Goal: Task Accomplishment & Management: Use online tool/utility

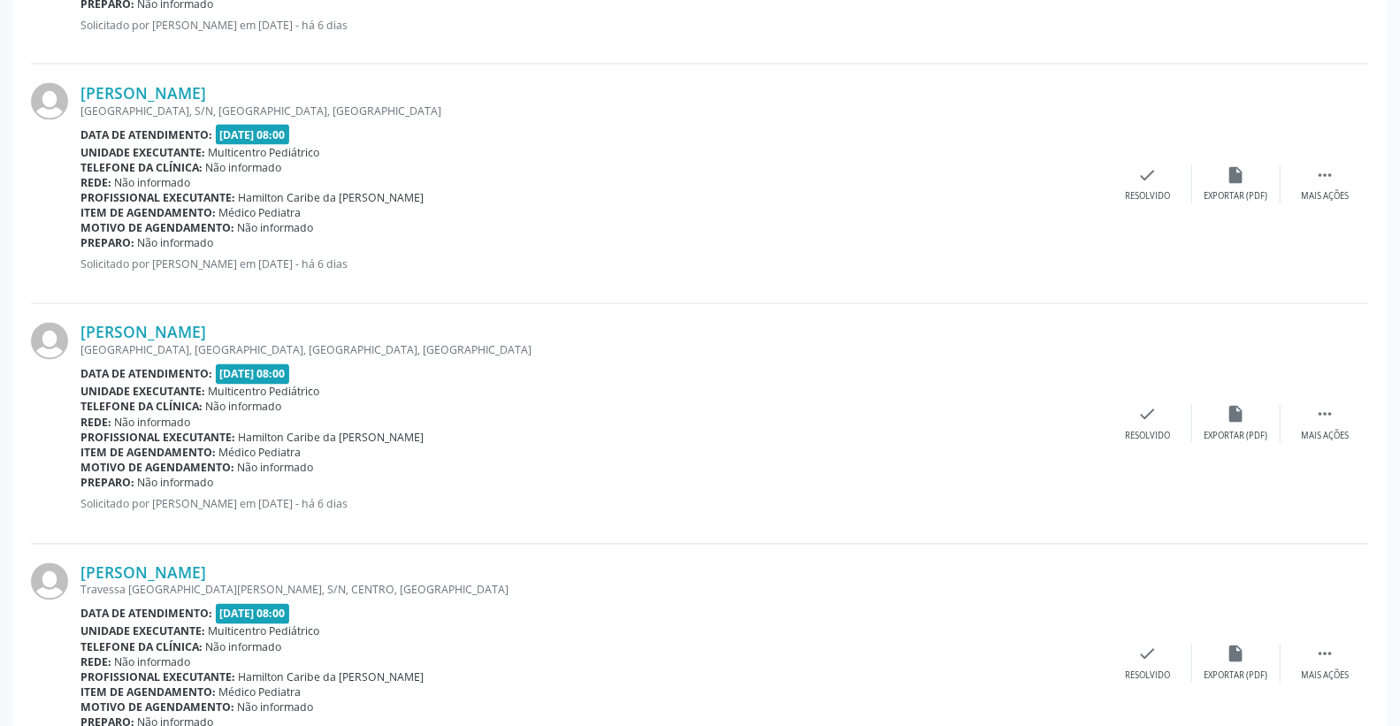
scroll to position [1965, 0]
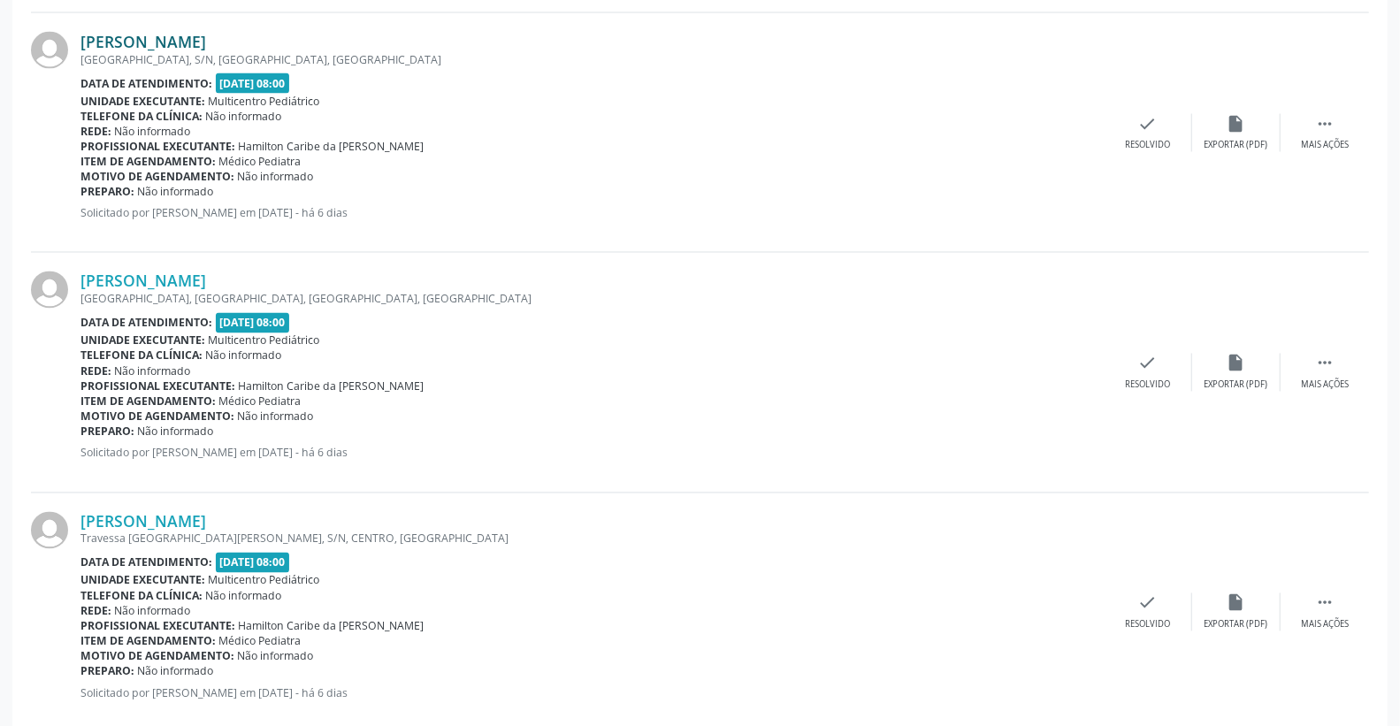
click at [206, 40] on link "[PERSON_NAME]" at bounding box center [143, 41] width 126 height 19
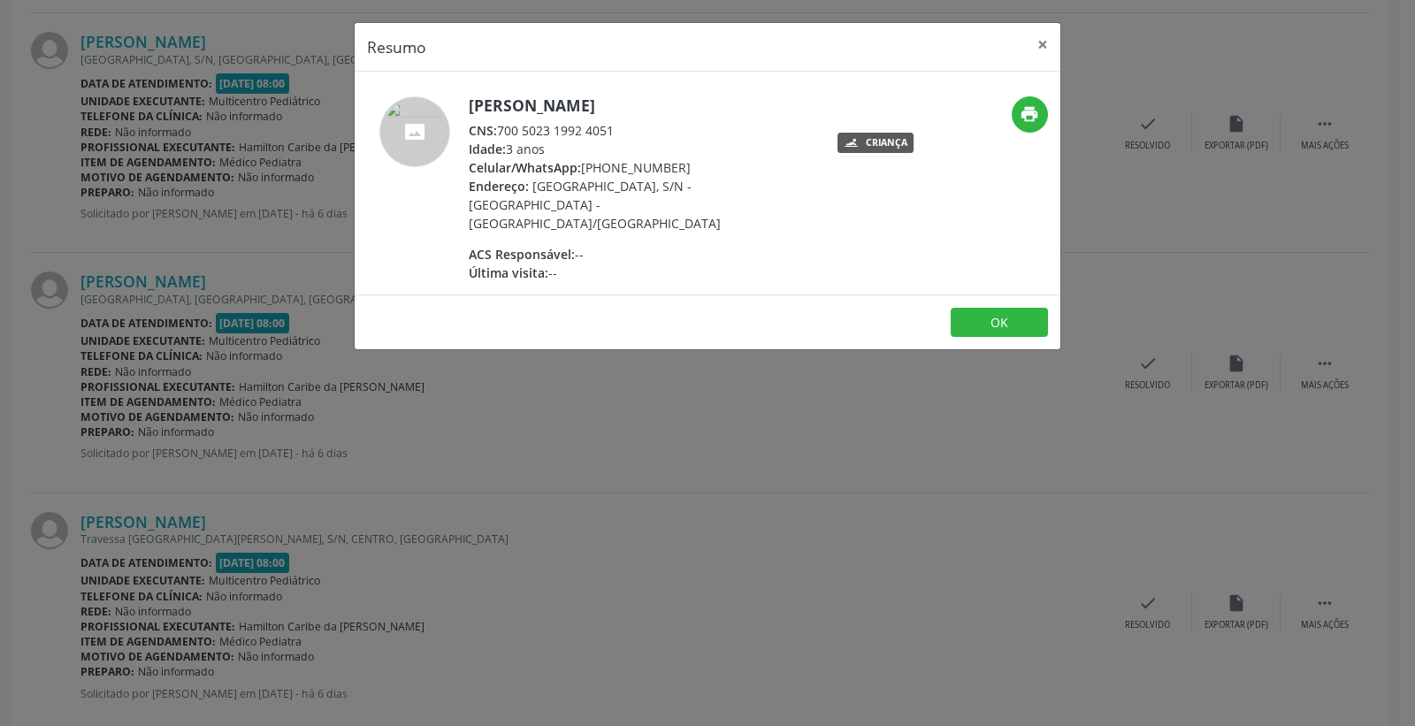
drag, startPoint x: 499, startPoint y: 130, endPoint x: 635, endPoint y: 127, distance: 136.2
click at [635, 127] on div "CNS: 700 5023 1992 4051" at bounding box center [641, 130] width 344 height 19
copy div "700 5023 1992 4051"
click at [1041, 103] on button "print" at bounding box center [1029, 114] width 36 height 36
click at [1035, 46] on button "×" at bounding box center [1042, 44] width 35 height 43
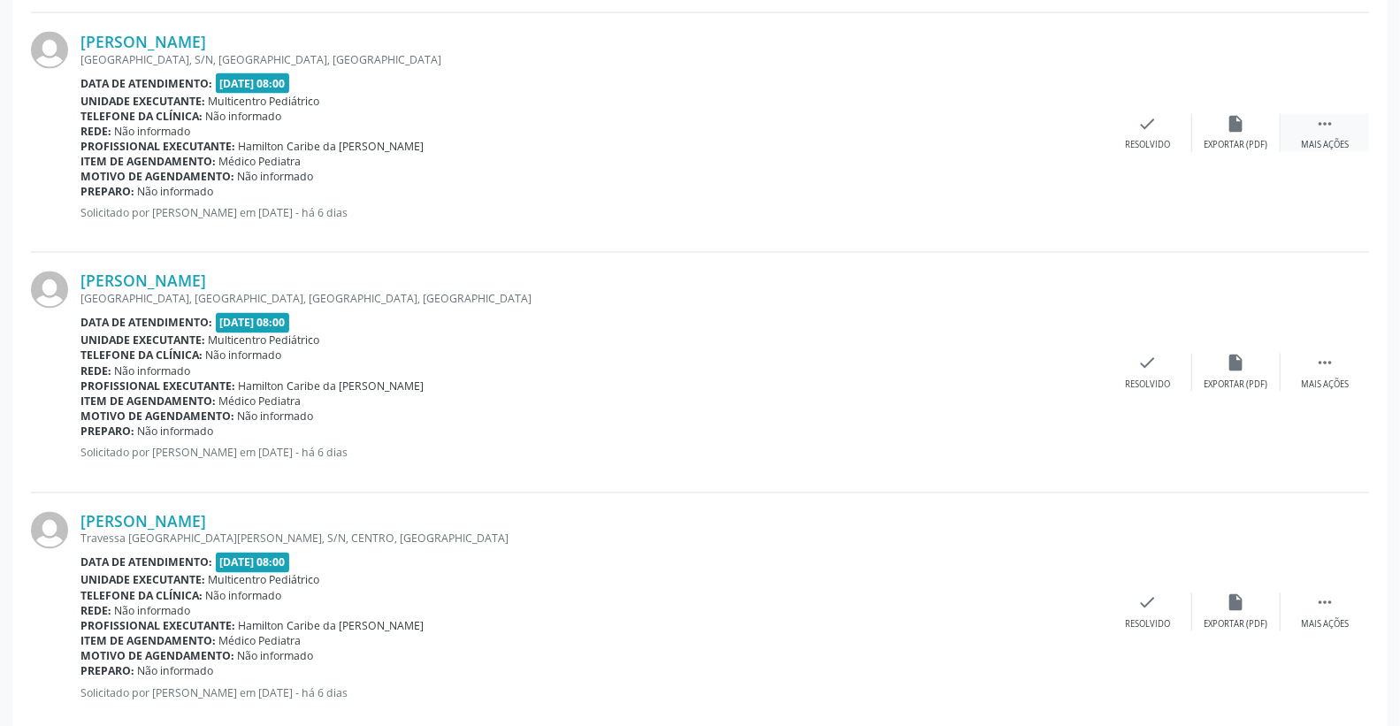
click at [1335, 117] on div " Mais ações" at bounding box center [1324, 133] width 88 height 38
click at [1072, 135] on div "print Imprimir" at bounding box center [1059, 133] width 88 height 38
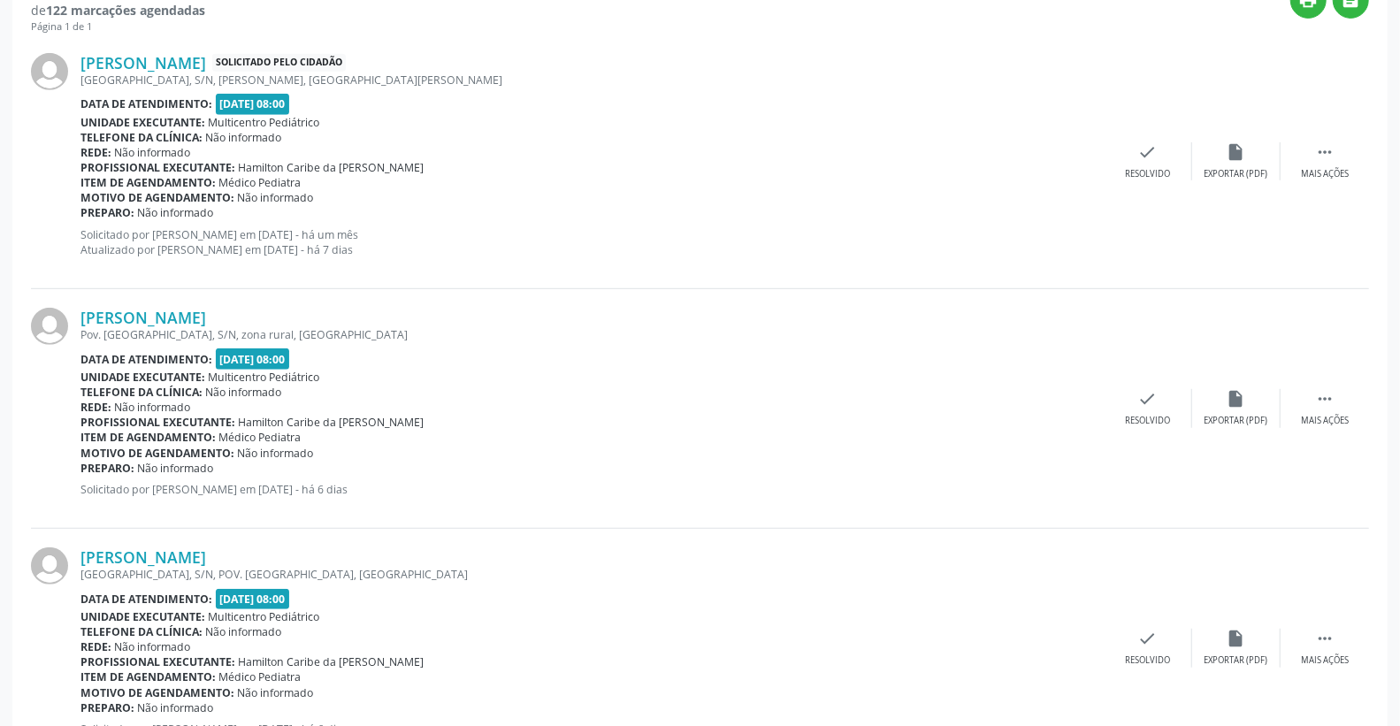
scroll to position [0, 0]
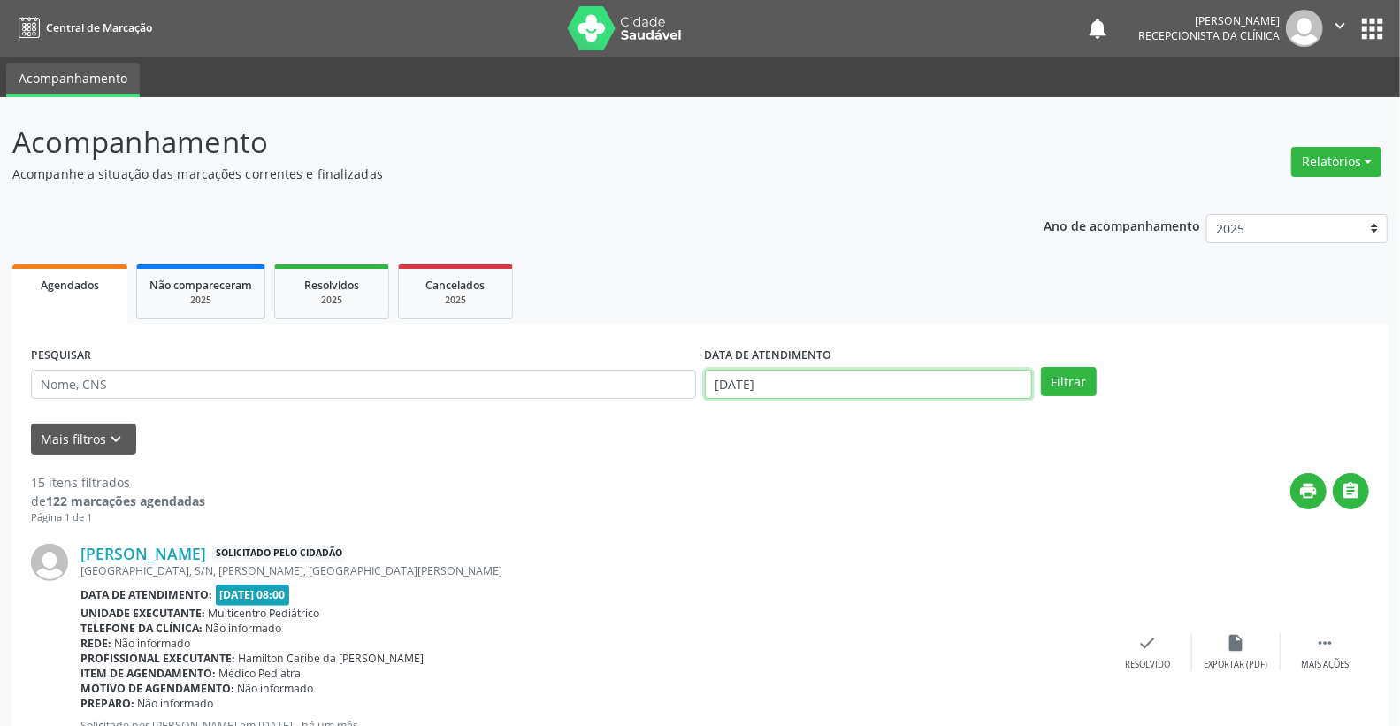
click at [814, 384] on input "[DATE]" at bounding box center [869, 385] width 328 height 30
click at [548, 520] on div "print " at bounding box center [787, 499] width 1164 height 52
